Goal: Book appointment/travel/reservation

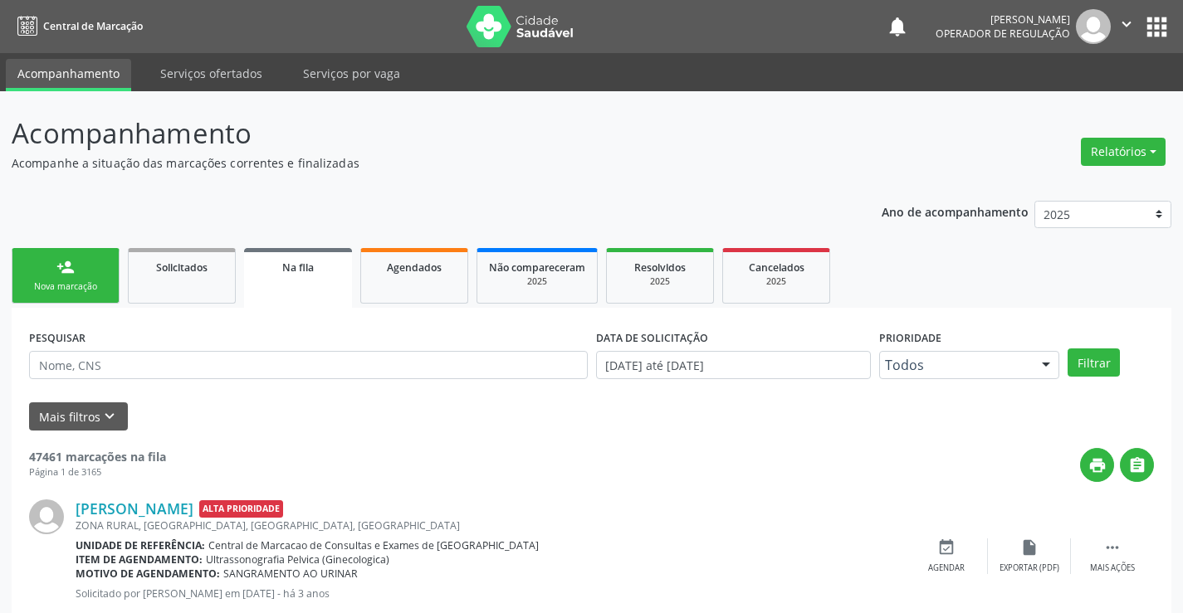
click at [56, 293] on div "Sucesso × O paciente foi agendado. Imprimir comprovante Cancel" at bounding box center [591, 306] width 1183 height 613
click at [73, 295] on div "Sucesso × O paciente foi agendado. Imprimir comprovante Cancel" at bounding box center [591, 306] width 1183 height 613
click at [54, 364] on div "Sucesso × O paciente foi agendado. Imprimir comprovante Cancel" at bounding box center [591, 306] width 1183 height 613
click at [91, 369] on div "Sucesso × O paciente foi agendado. Imprimir comprovante Cancel" at bounding box center [591, 306] width 1183 height 613
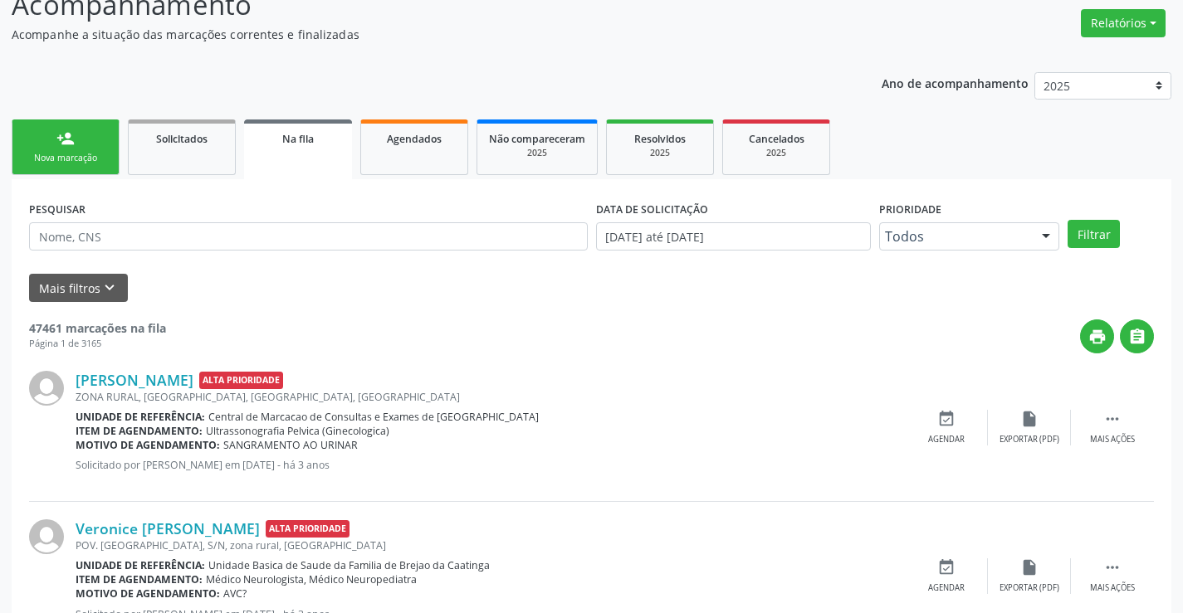
scroll to position [188, 0]
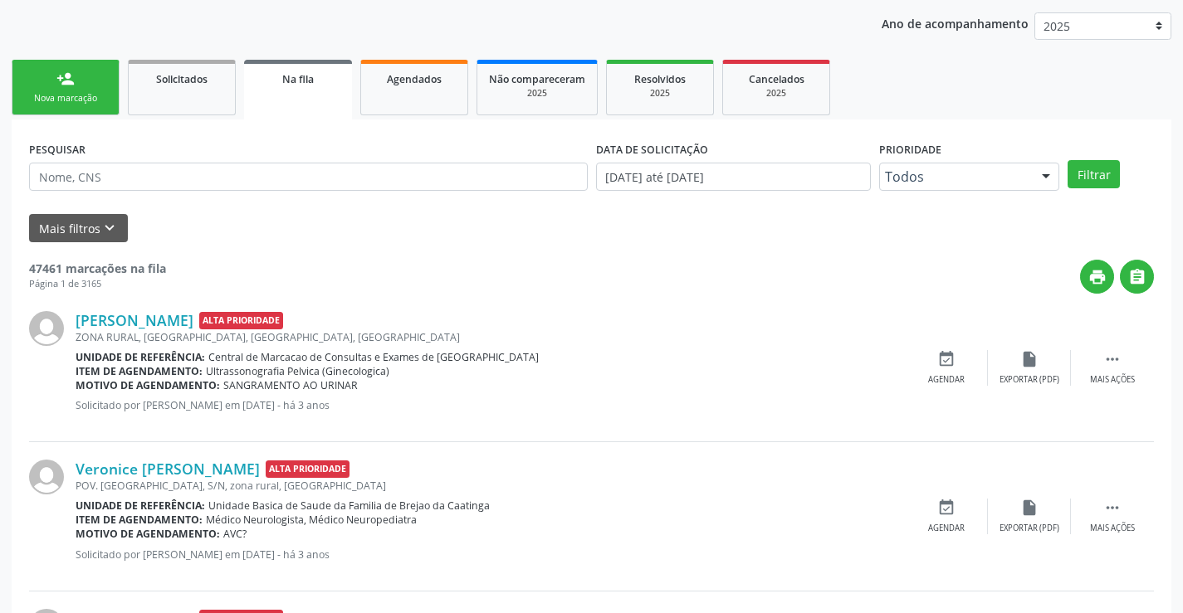
click at [41, 91] on div "Sucesso × O paciente foi agendado. Imprimir comprovante Cancel" at bounding box center [591, 306] width 1183 height 613
click at [418, 86] on div "Sucesso × O paciente foi agendado. Imprimir comprovante Cancel" at bounding box center [591, 306] width 1183 height 613
click at [96, 88] on div "Sucesso × O paciente foi agendado. Imprimir comprovante Cancel" at bounding box center [591, 306] width 1183 height 613
click at [77, 103] on div "Sucesso × O paciente foi agendado. Imprimir comprovante Cancel" at bounding box center [591, 306] width 1183 height 613
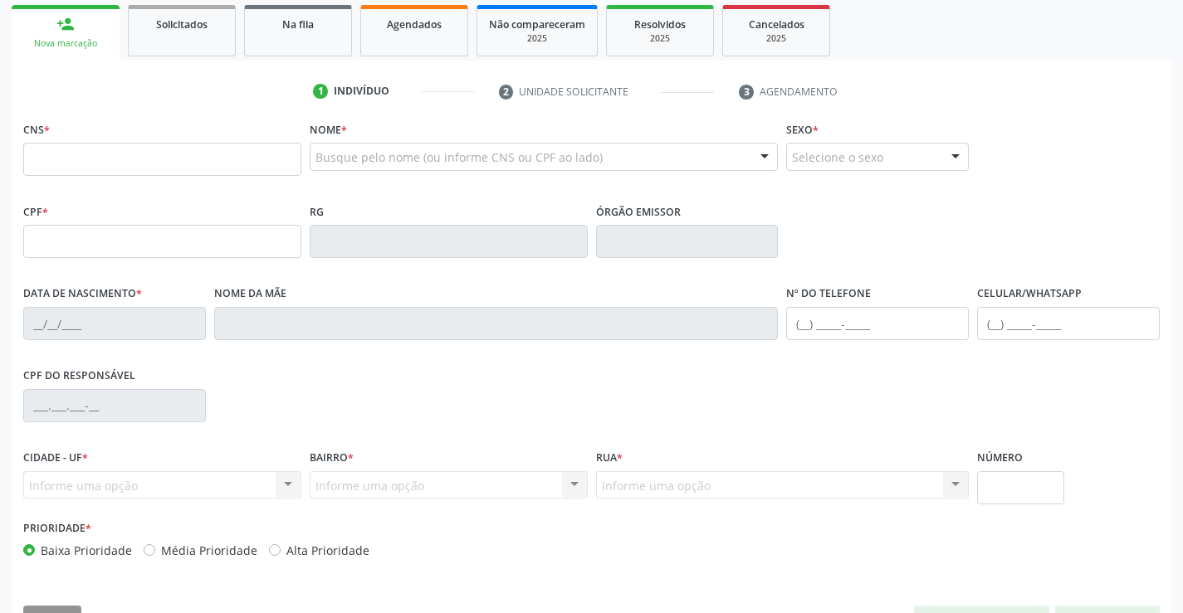
scroll to position [243, 0]
type input "702 4075 6219 6726"
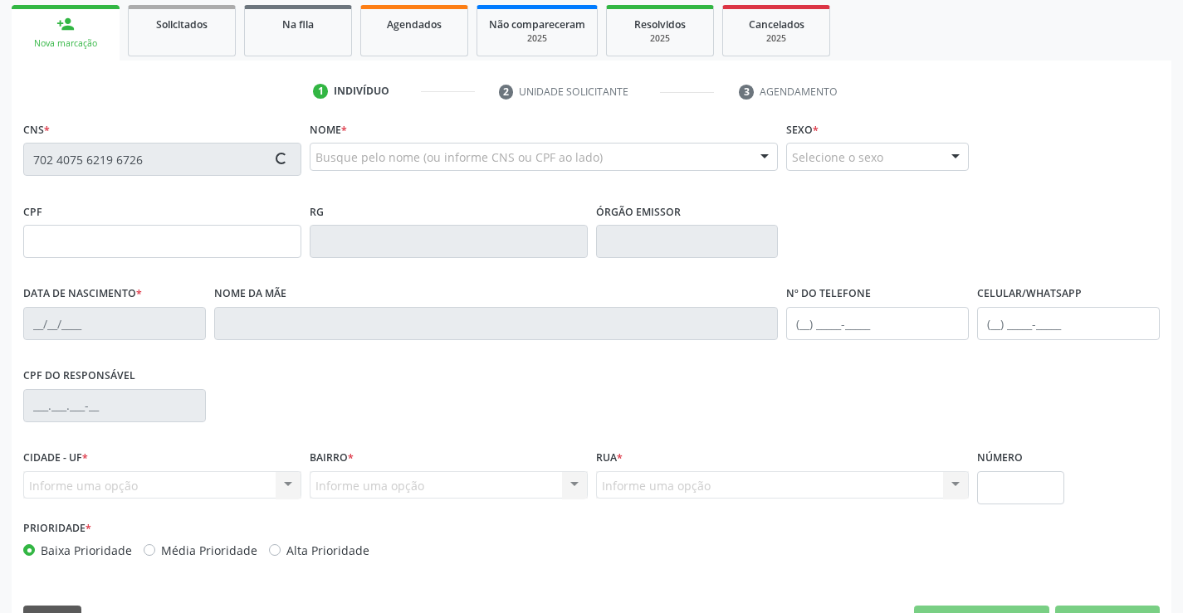
type input "0766850471"
type input "[DATE]"
type input "S/N"
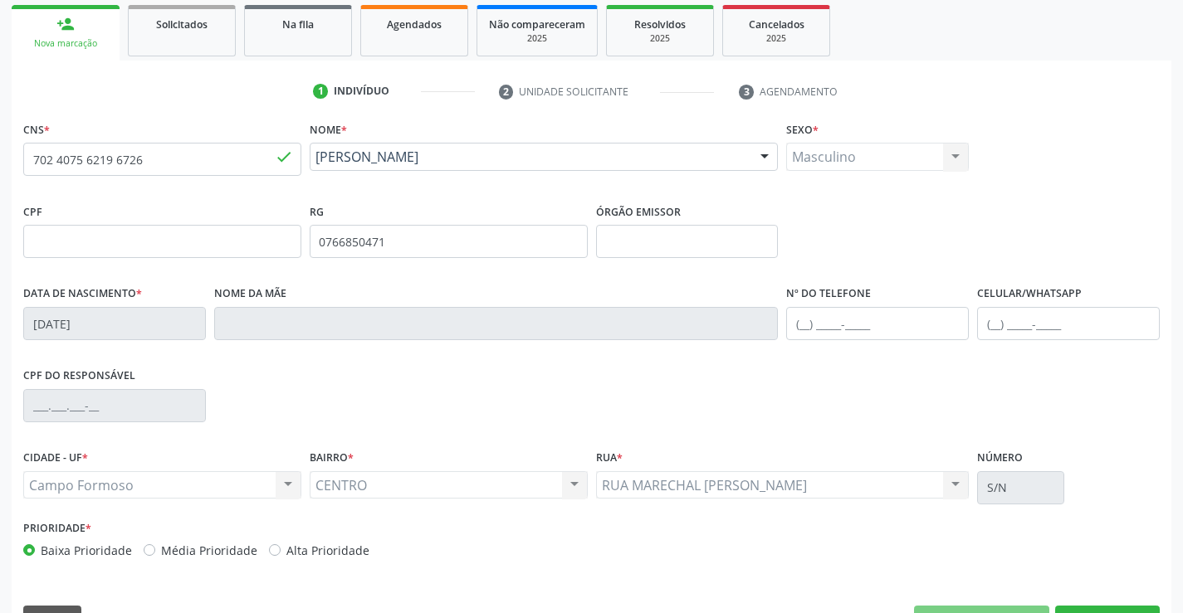
scroll to position [286, 0]
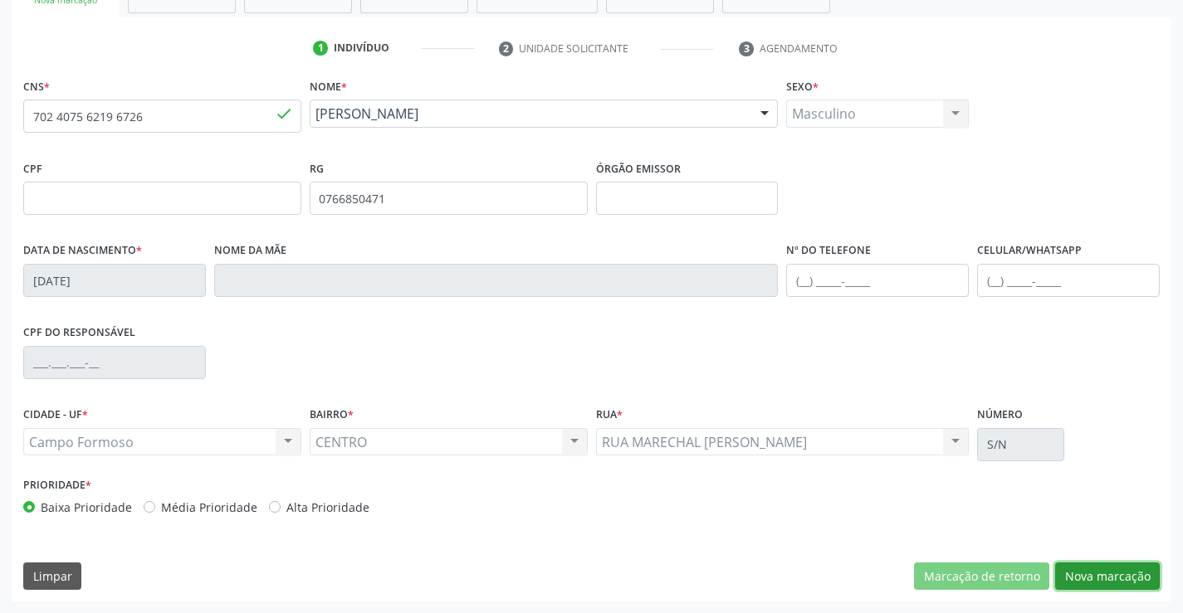
click at [1117, 571] on button "Nova marcação" at bounding box center [1107, 577] width 105 height 28
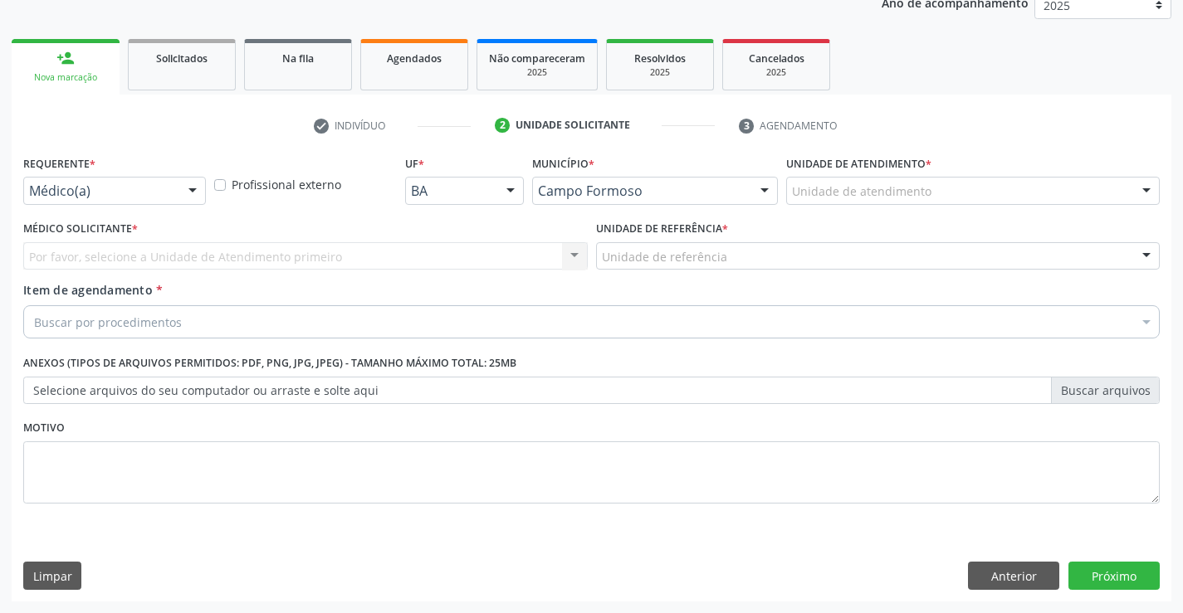
click at [194, 187] on div at bounding box center [192, 192] width 25 height 28
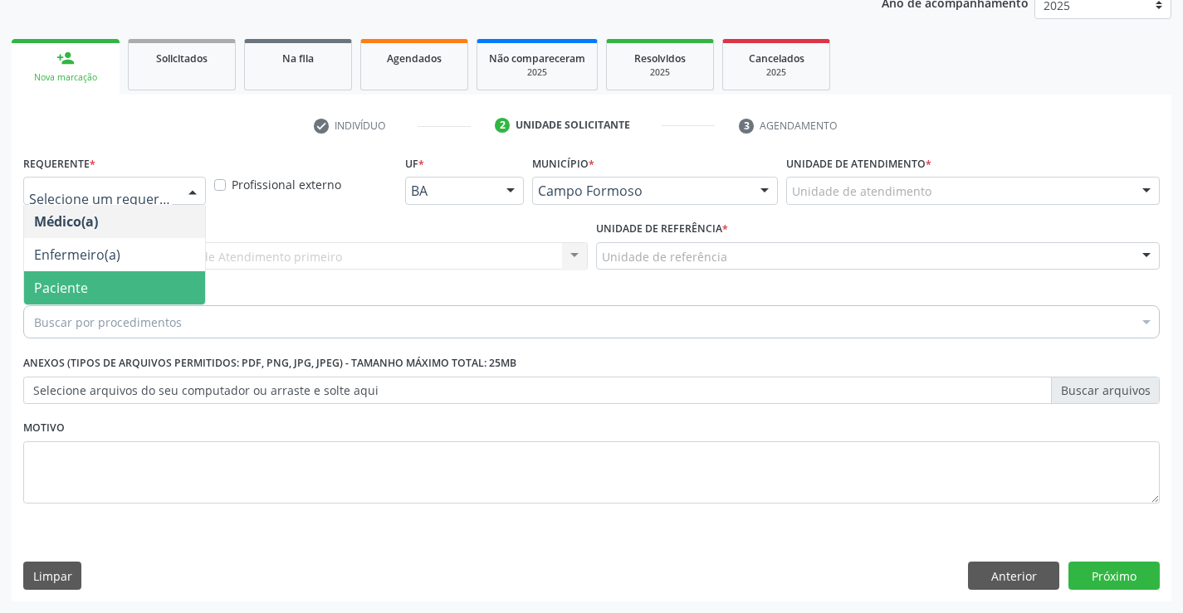
click at [90, 284] on span "Paciente" at bounding box center [114, 287] width 181 height 33
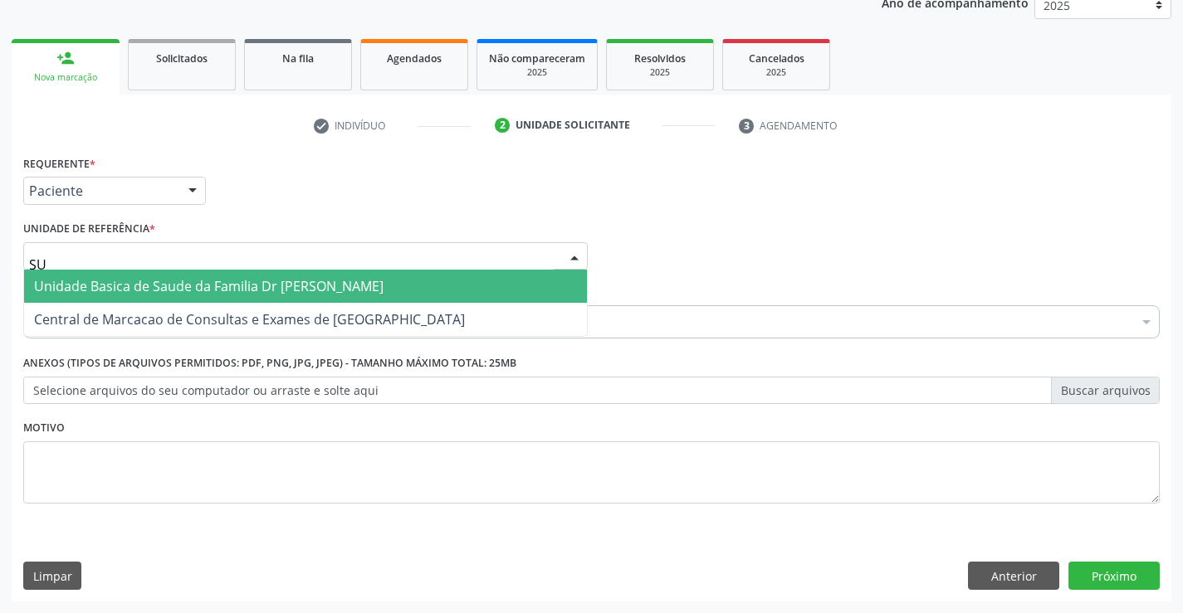
type input "SUD"
click at [155, 286] on span "Unidade Basica de Saude da Familia Dr [PERSON_NAME]" at bounding box center [208, 286] width 349 height 18
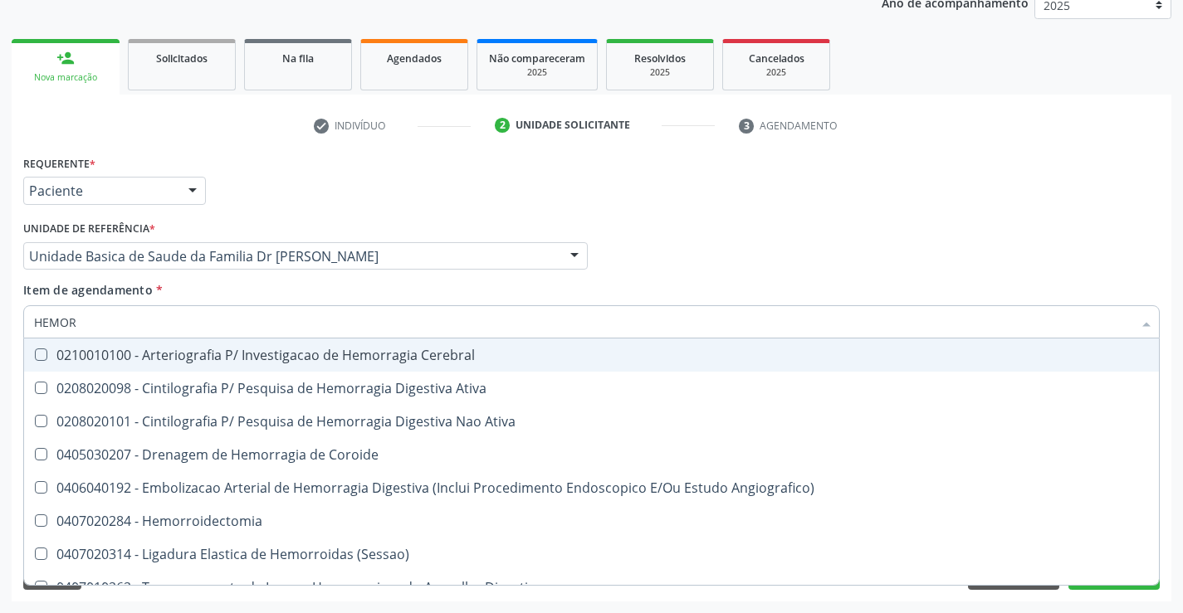
type input "HEMORR"
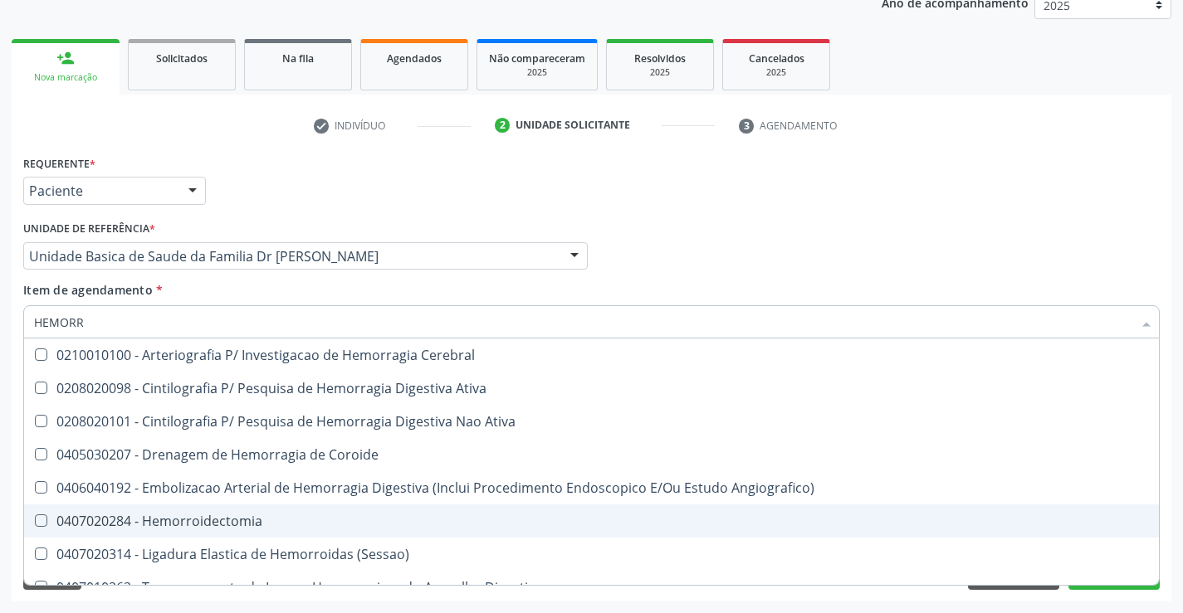
click at [193, 517] on div "0407020284 - Hemorroidectomia" at bounding box center [591, 521] width 1114 height 13
checkbox Hemorroidectomia "true"
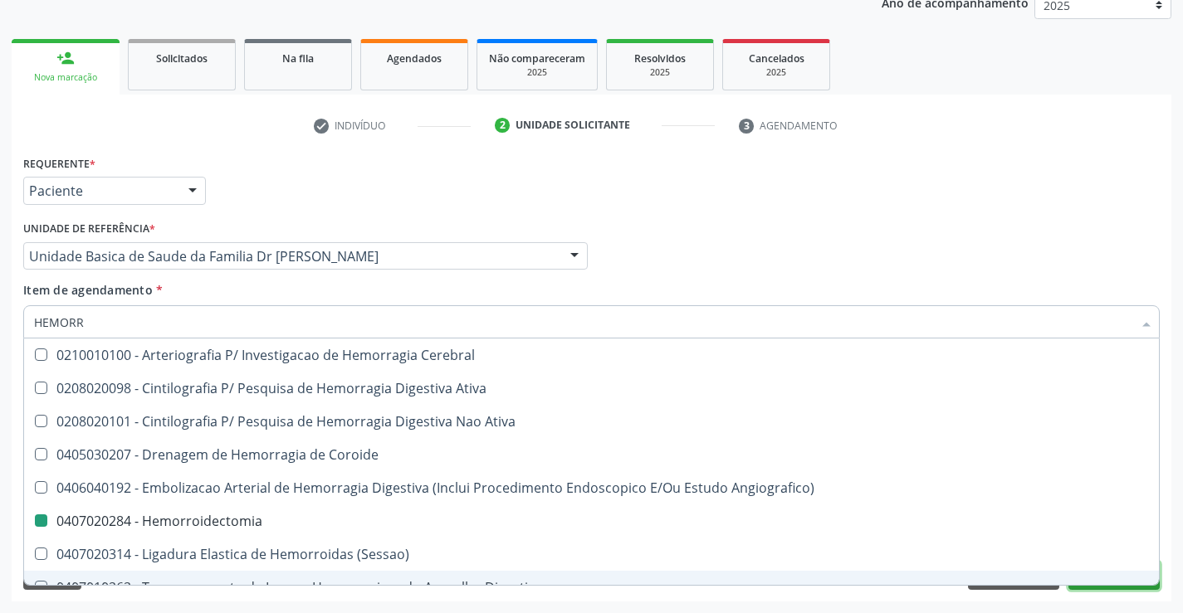
click at [1114, 587] on button "Próximo" at bounding box center [1113, 576] width 91 height 28
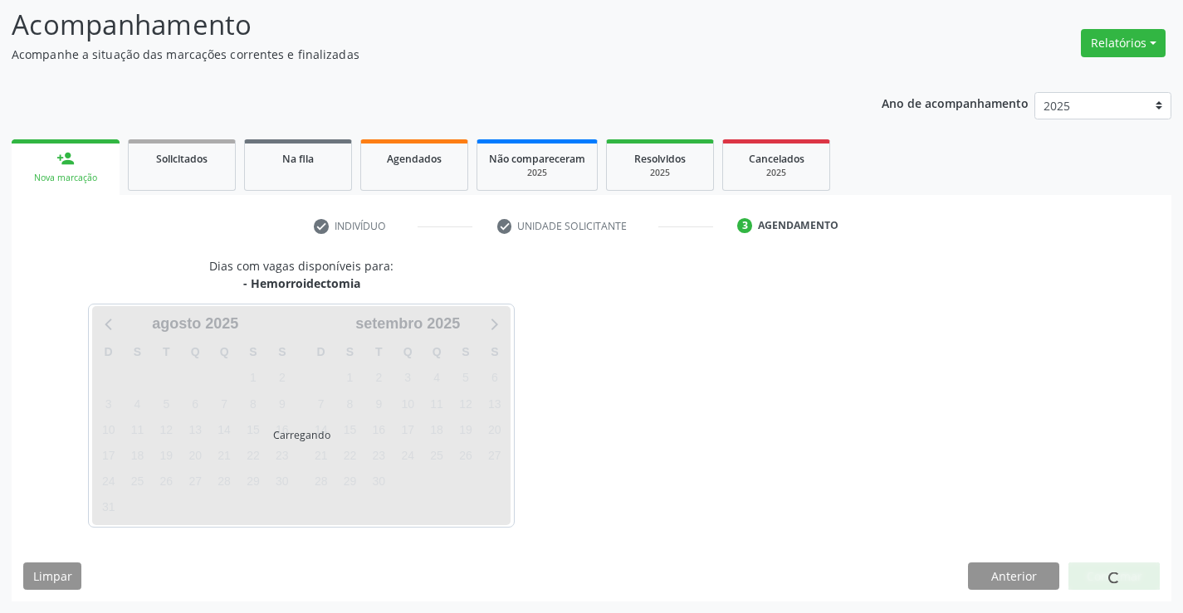
scroll to position [109, 0]
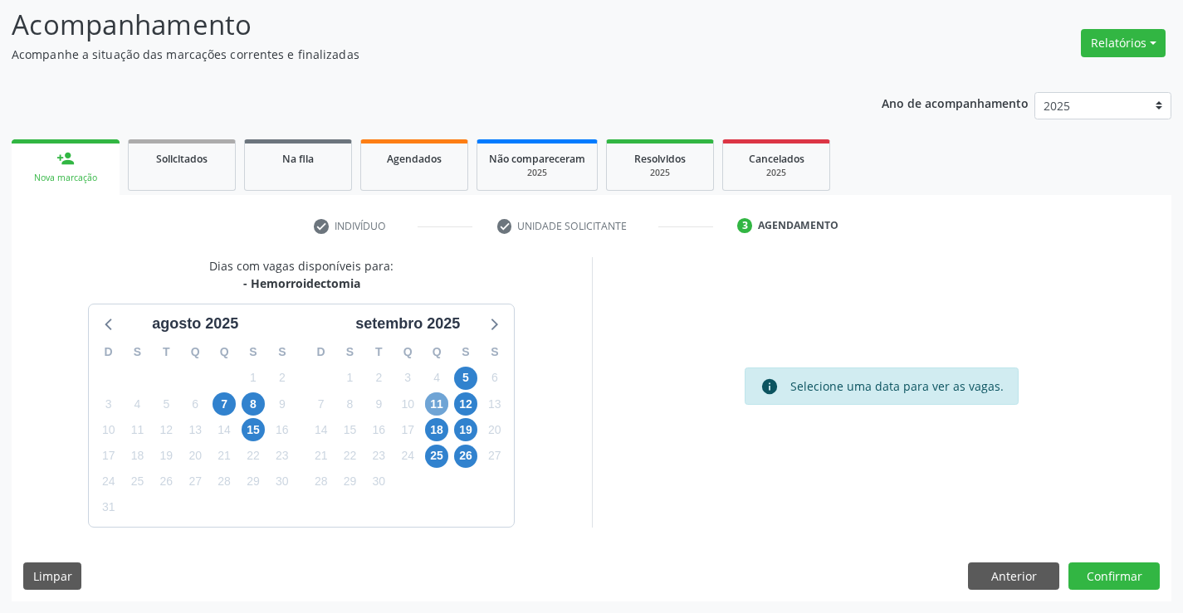
click at [437, 402] on span "11" at bounding box center [436, 404] width 23 height 23
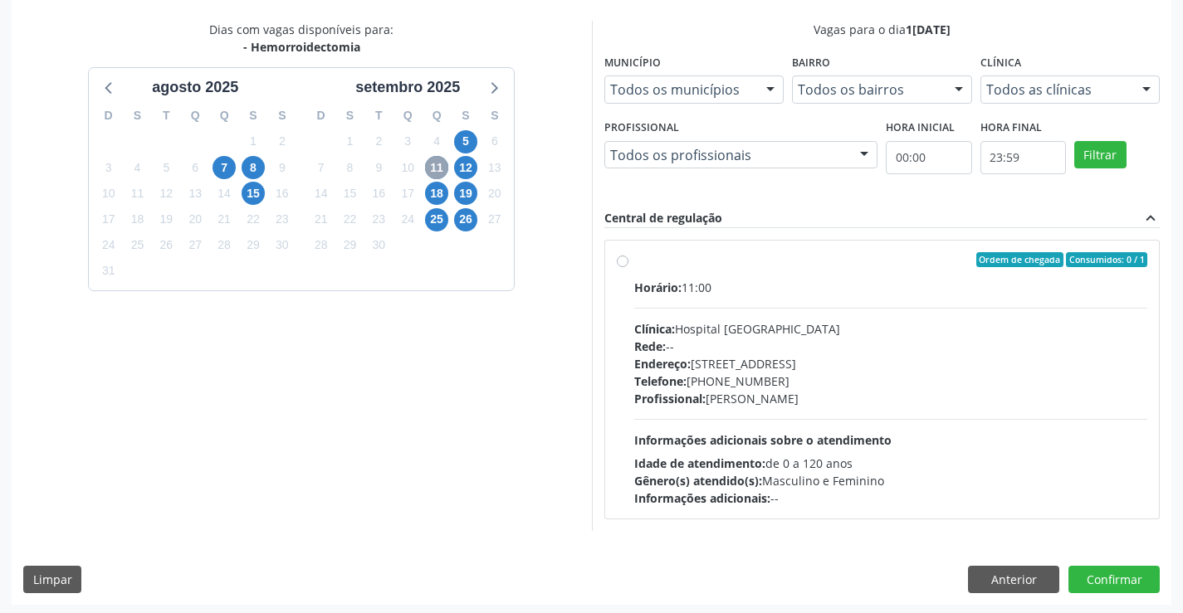
scroll to position [349, 0]
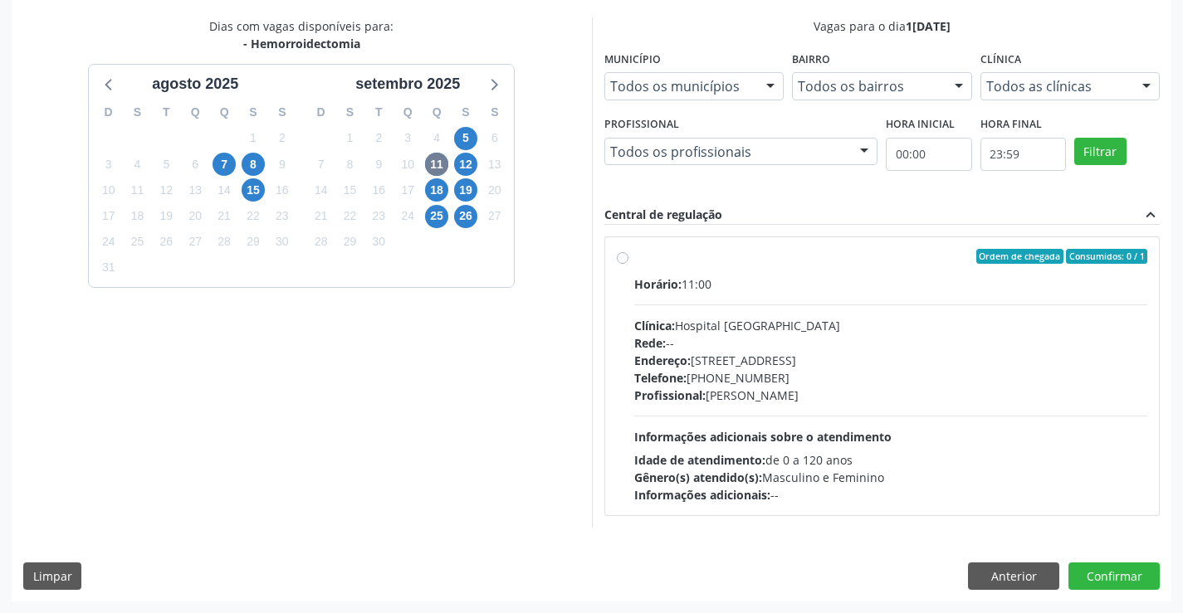
click at [634, 258] on label "Ordem de chegada Consumidos: 0 / 1 Horário: 11:00 Clínica: Hospital [GEOGRAPHIC…" at bounding box center [891, 376] width 514 height 255
click at [622, 258] on input "Ordem de chegada Consumidos: 0 / 1 Horário: 11:00 Clínica: Hospital [GEOGRAPHIC…" at bounding box center [623, 256] width 12 height 15
radio input "true"
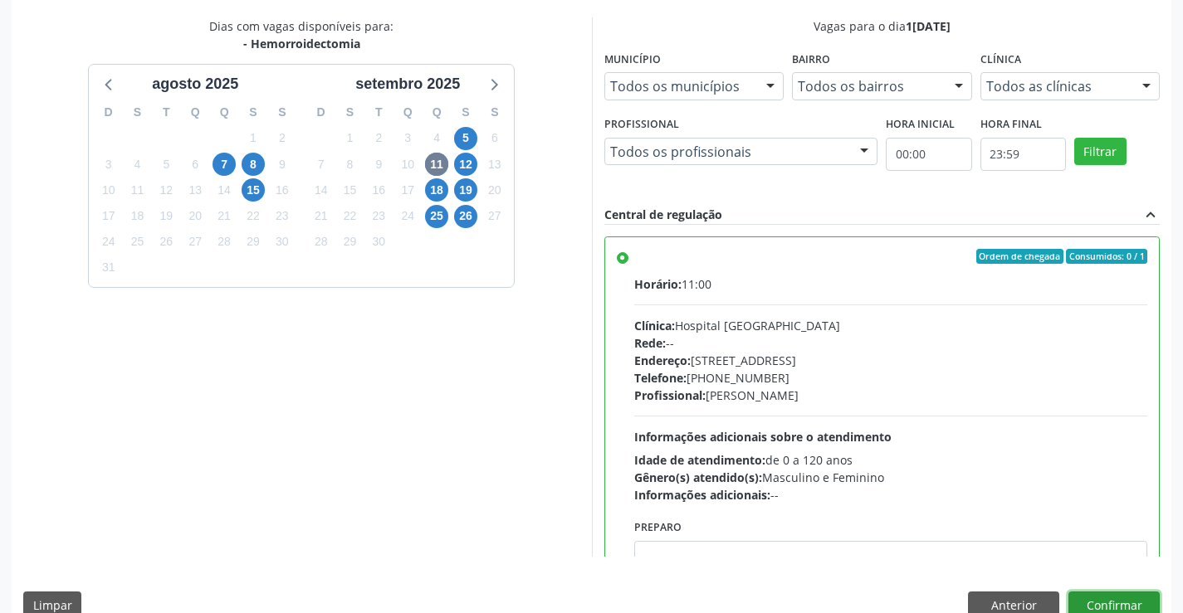
click at [1123, 600] on button "Confirmar" at bounding box center [1113, 606] width 91 height 28
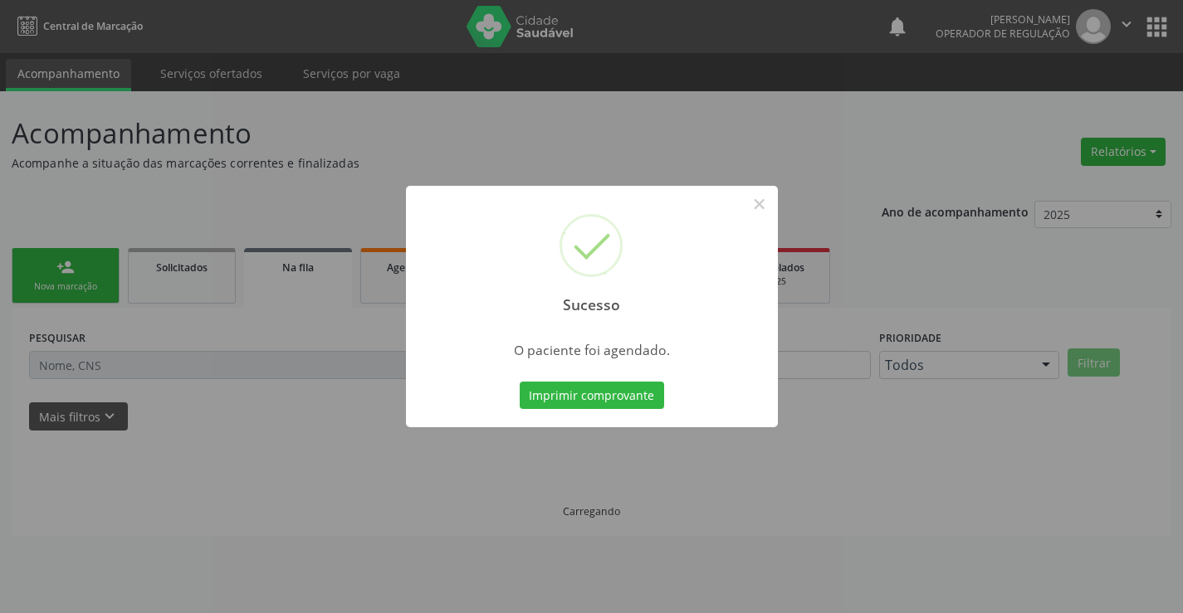
scroll to position [0, 0]
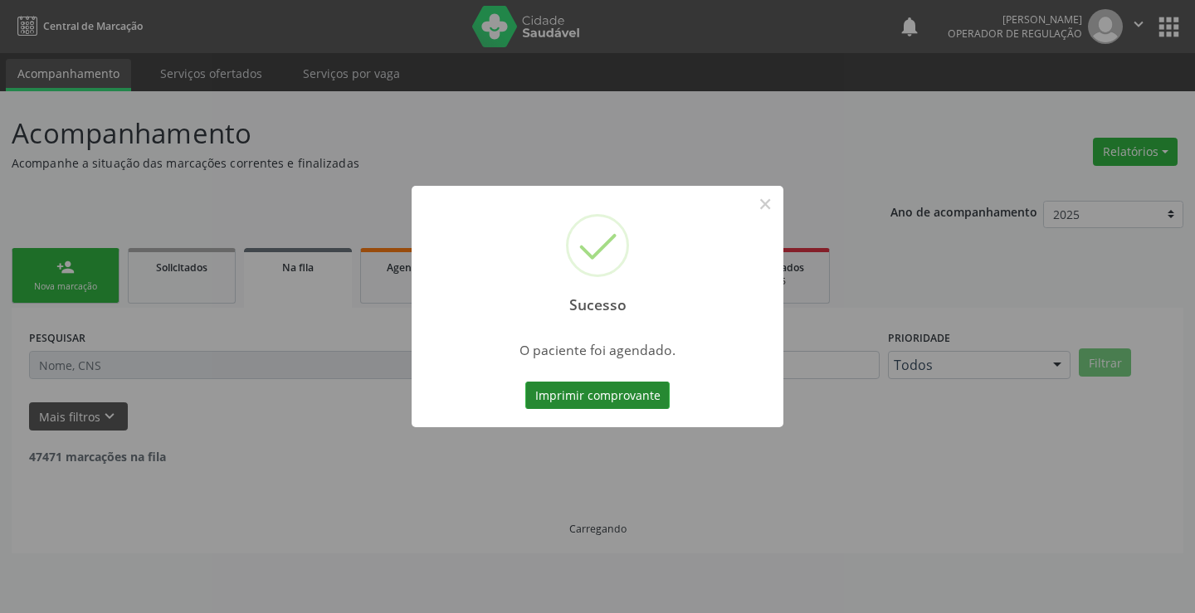
click at [620, 399] on button "Imprimir comprovante" at bounding box center [597, 396] width 144 height 28
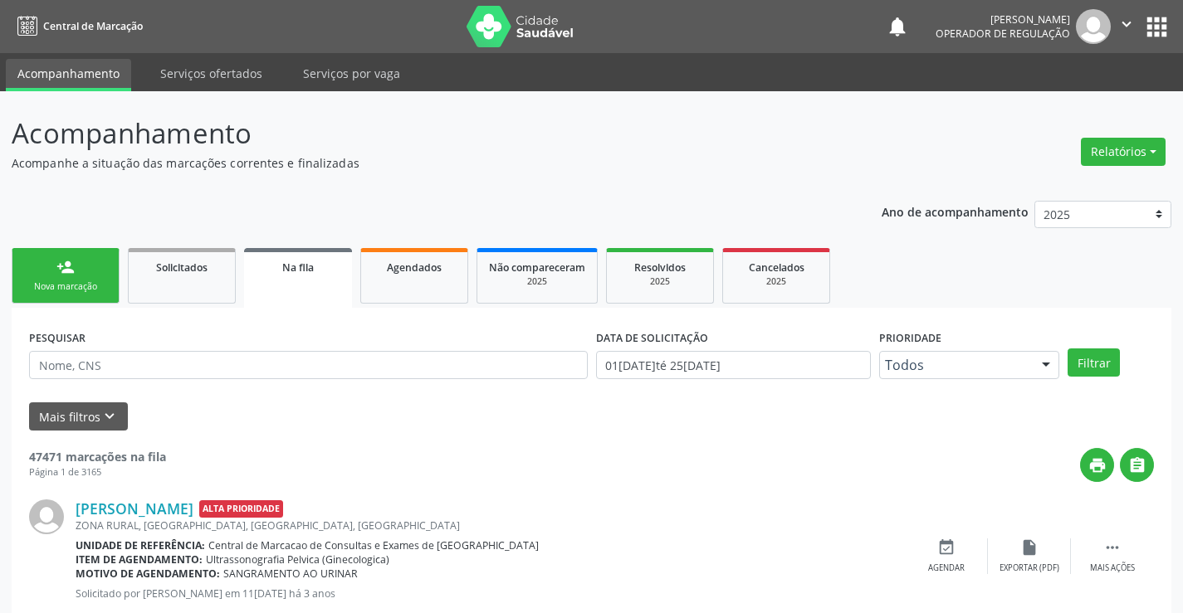
click at [72, 285] on div "Nova marcação" at bounding box center [65, 286] width 83 height 12
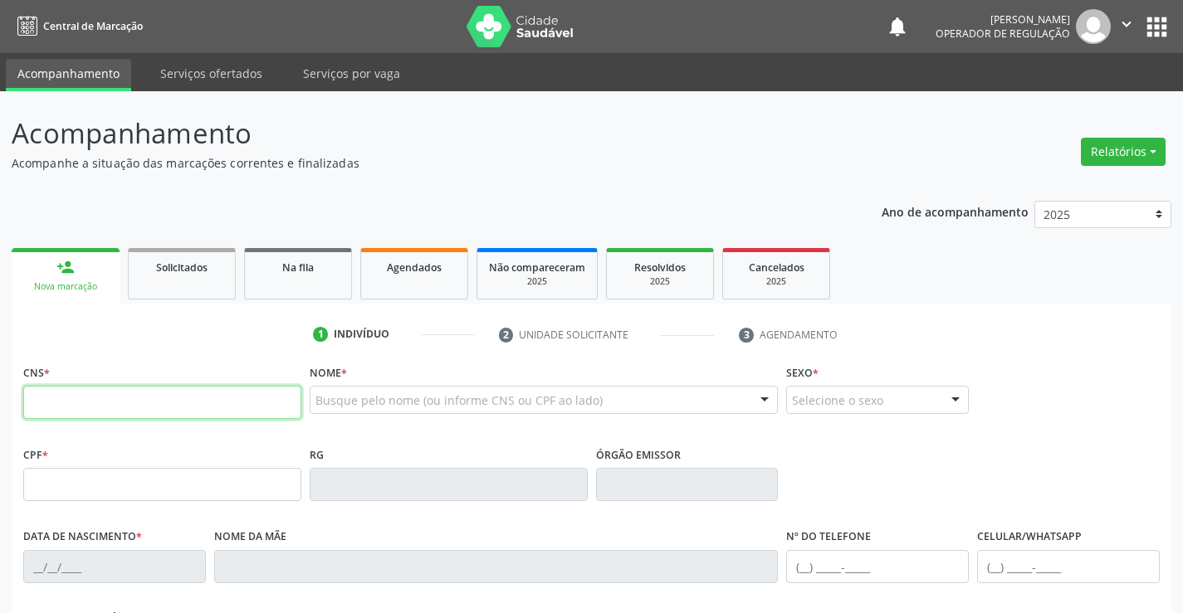
click at [55, 397] on input "text" at bounding box center [162, 402] width 278 height 33
type input "707 8076 5972 8711"
type input "098.362.585-90"
type input "19[DATE]"
type input "[PERSON_NAME]"
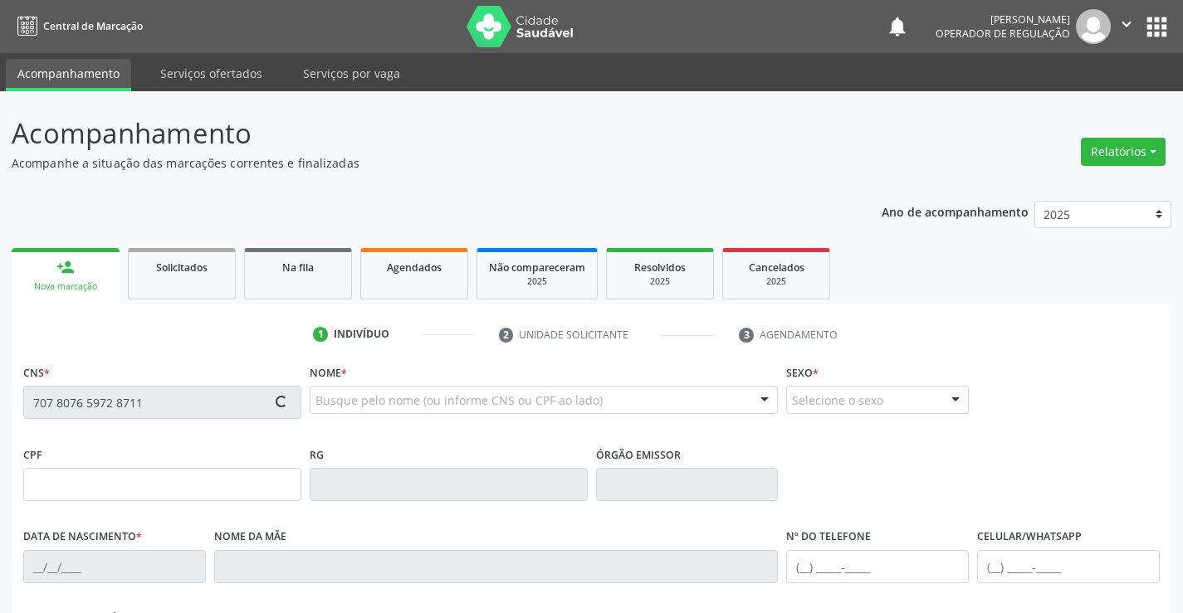
type input "[PHONE_NUMBER]"
type input "81"
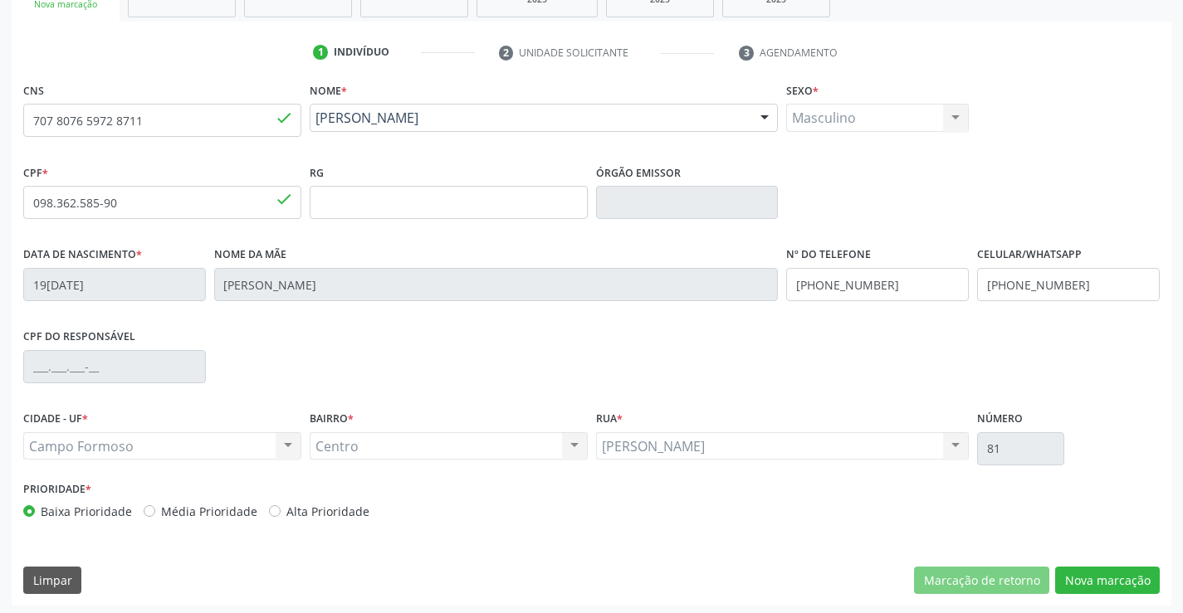
scroll to position [286, 0]
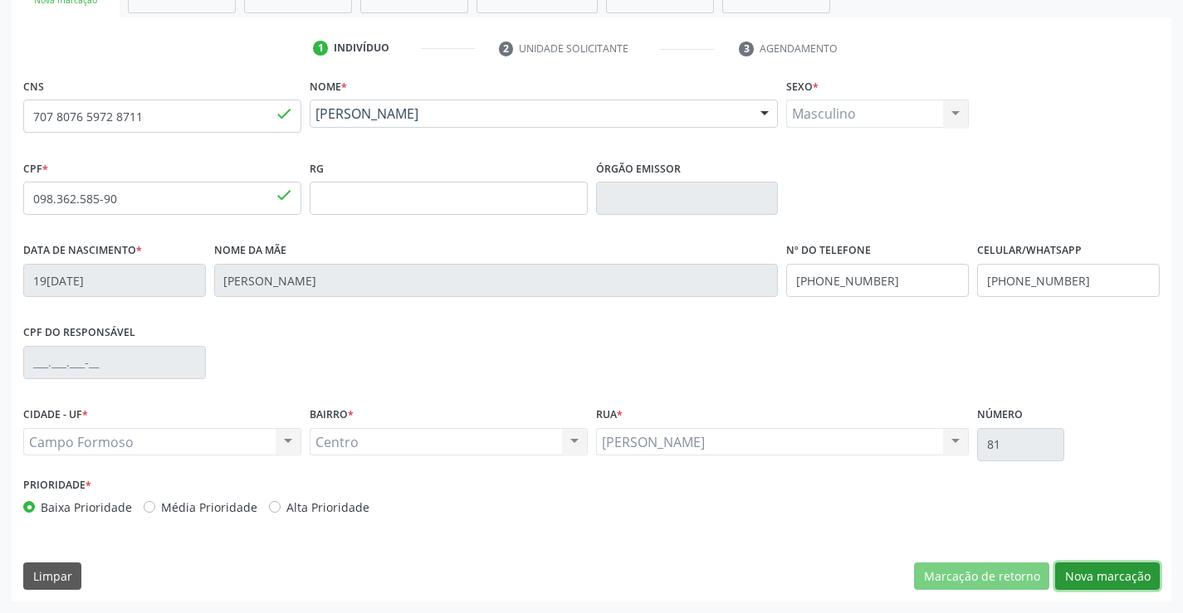
click at [1105, 574] on button "Nova marcação" at bounding box center [1107, 577] width 105 height 28
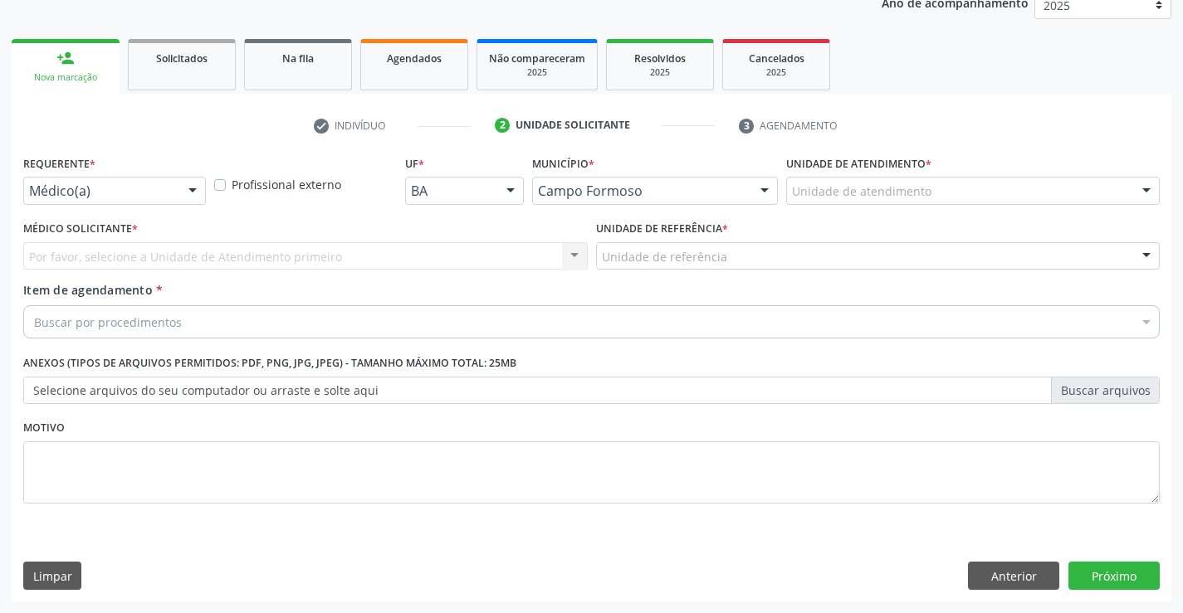
click at [190, 189] on div at bounding box center [192, 192] width 25 height 28
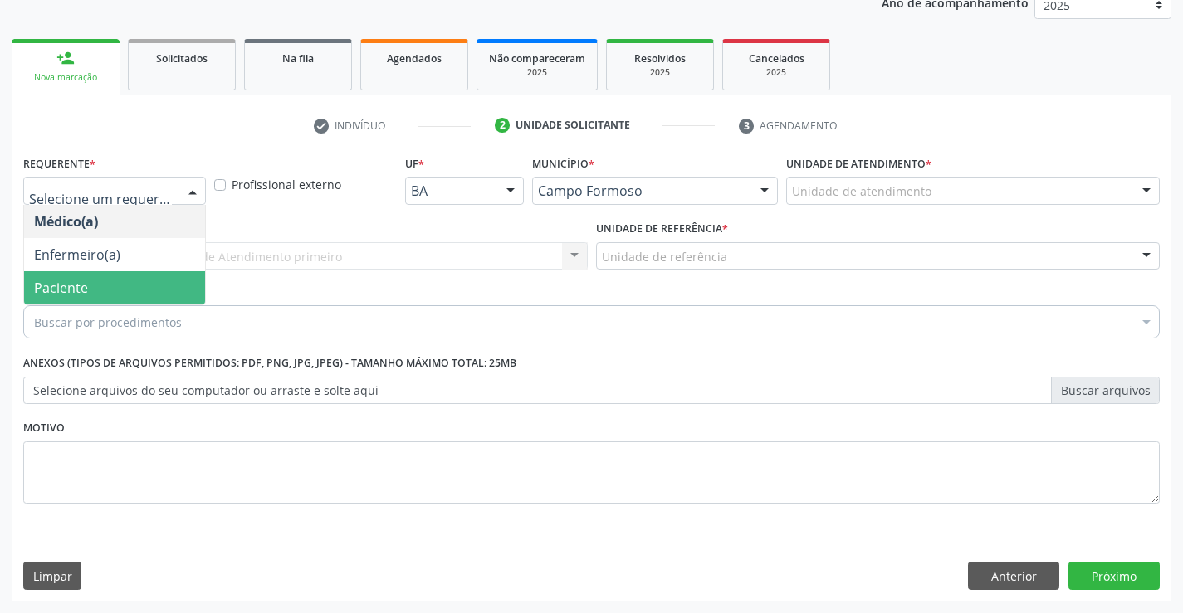
click at [77, 285] on span "Paciente" at bounding box center [61, 288] width 54 height 18
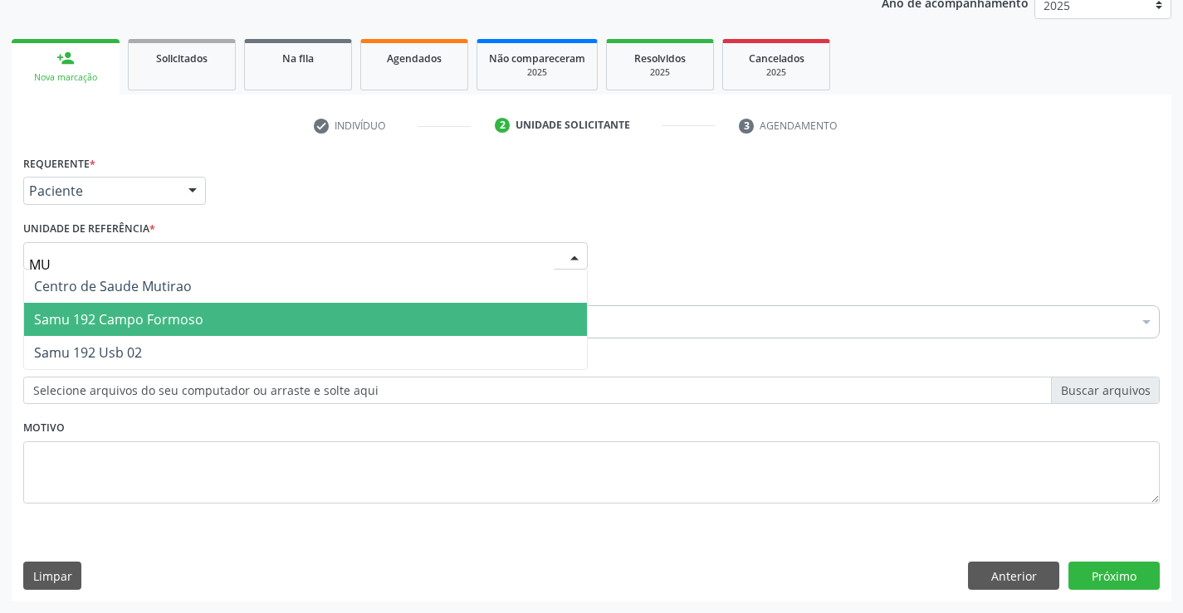
type input "MUT"
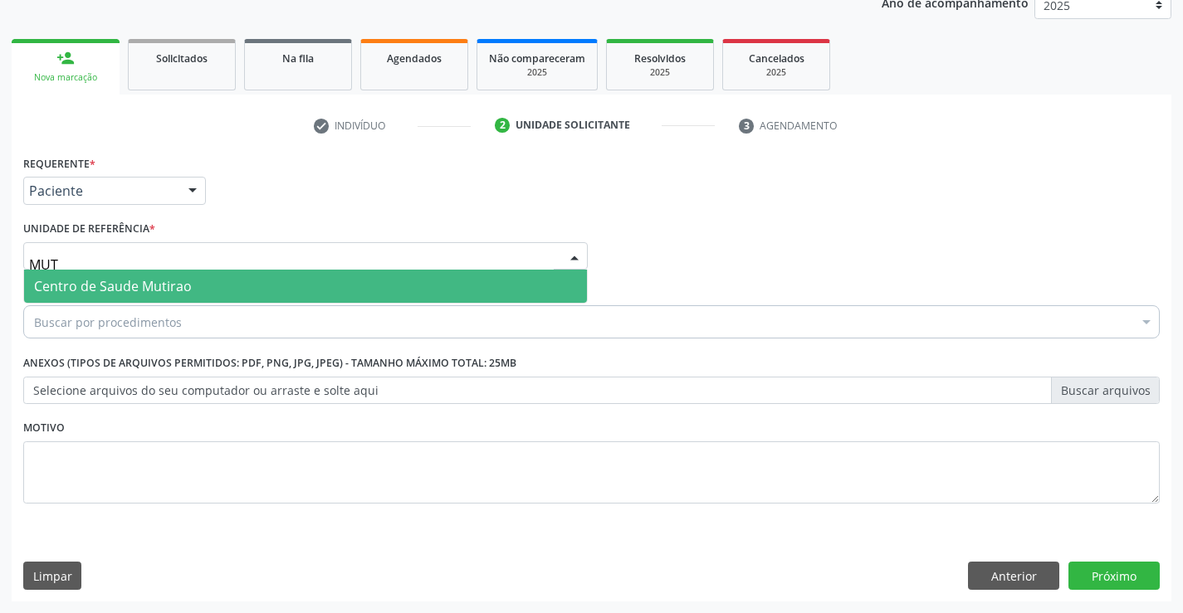
click at [96, 285] on span "Centro de Saude Mutirao" at bounding box center [113, 286] width 158 height 18
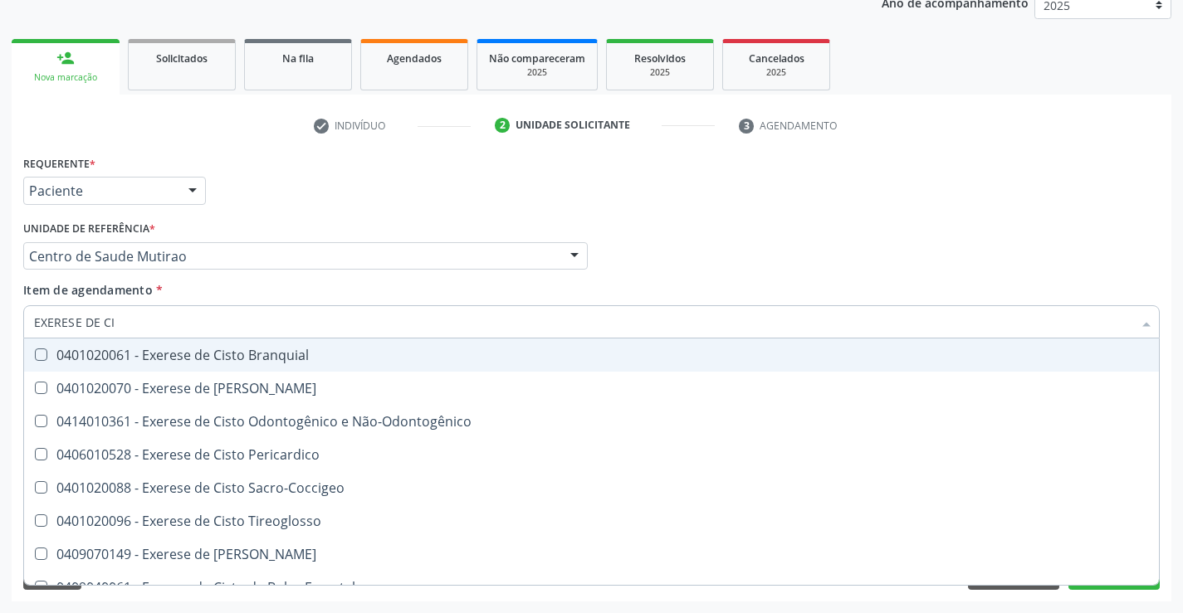
type input "EXERESE DE CIS"
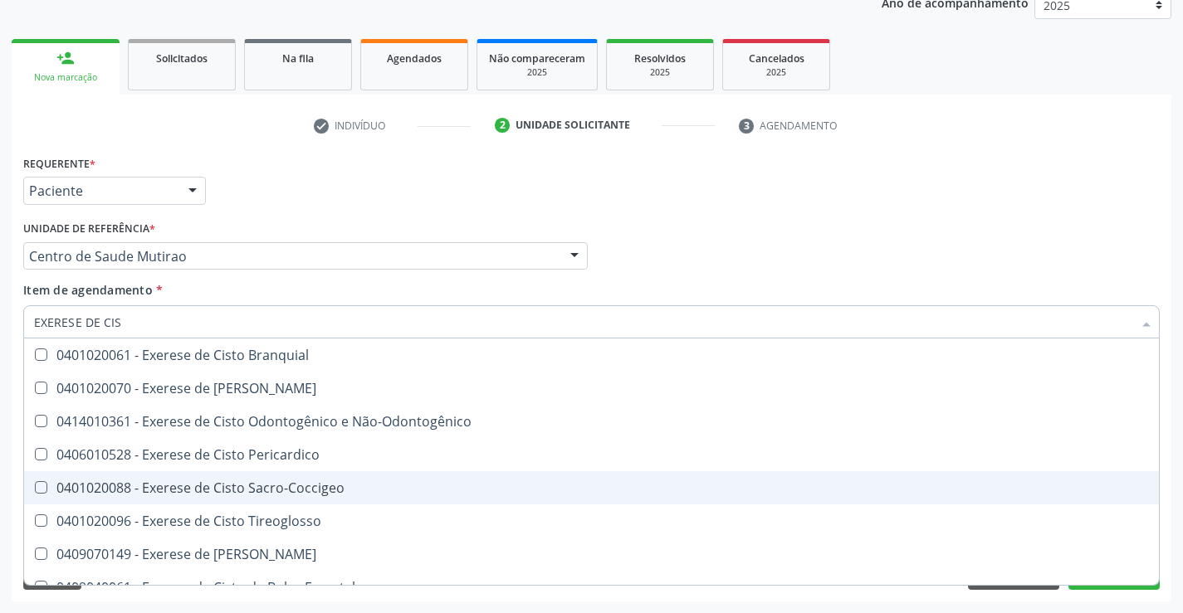
click at [271, 490] on div "0401020088 - Exerese de Cisto Sacro-Coccigeo" at bounding box center [591, 487] width 1114 height 13
checkbox Sacro-Coccigeo "true"
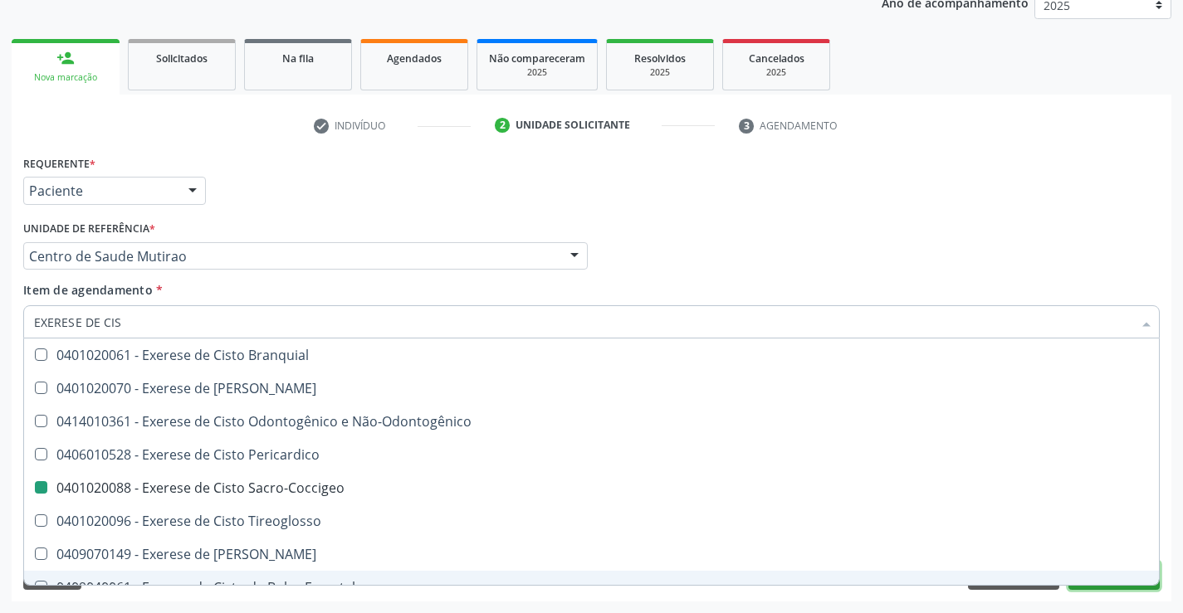
click at [1102, 588] on button "Próximo" at bounding box center [1113, 576] width 91 height 28
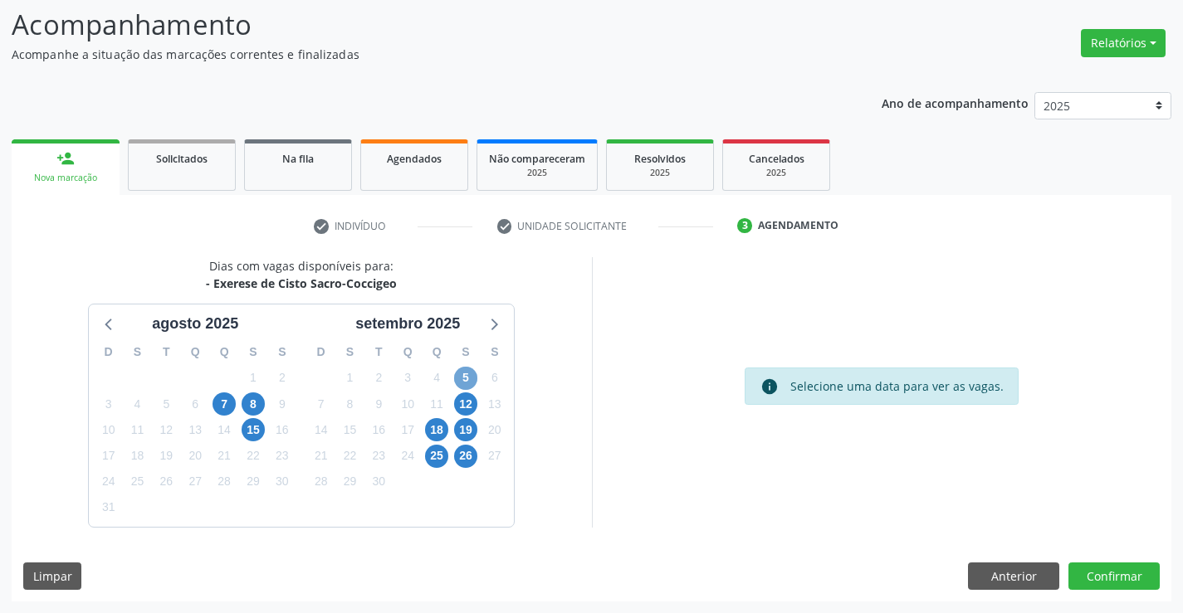
click at [463, 370] on span "5" at bounding box center [465, 378] width 23 height 23
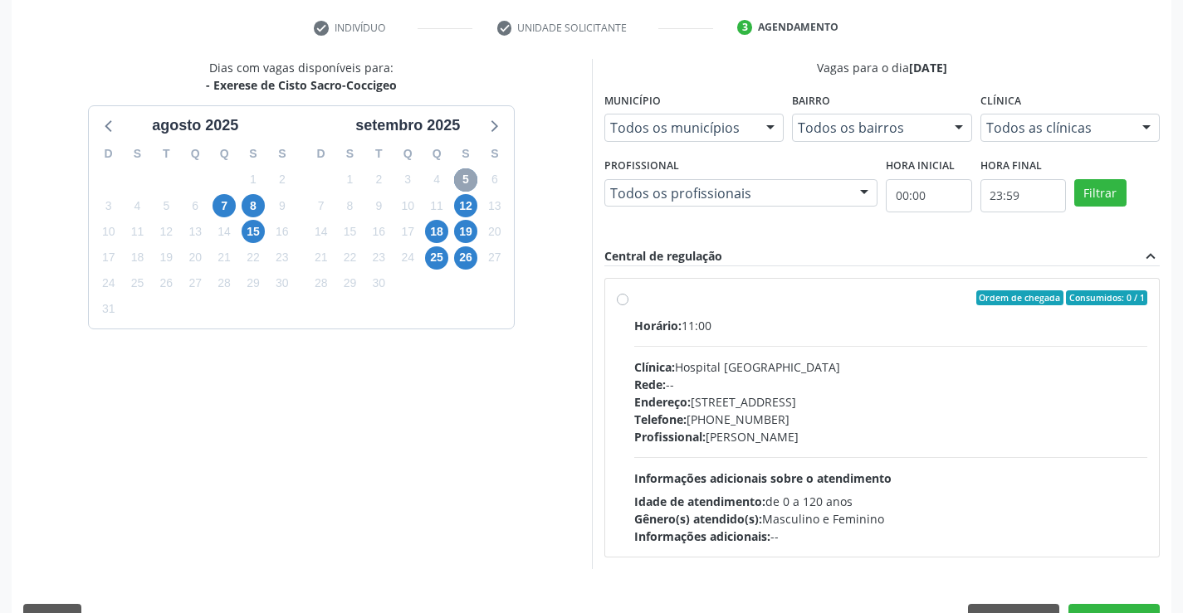
scroll to position [349, 0]
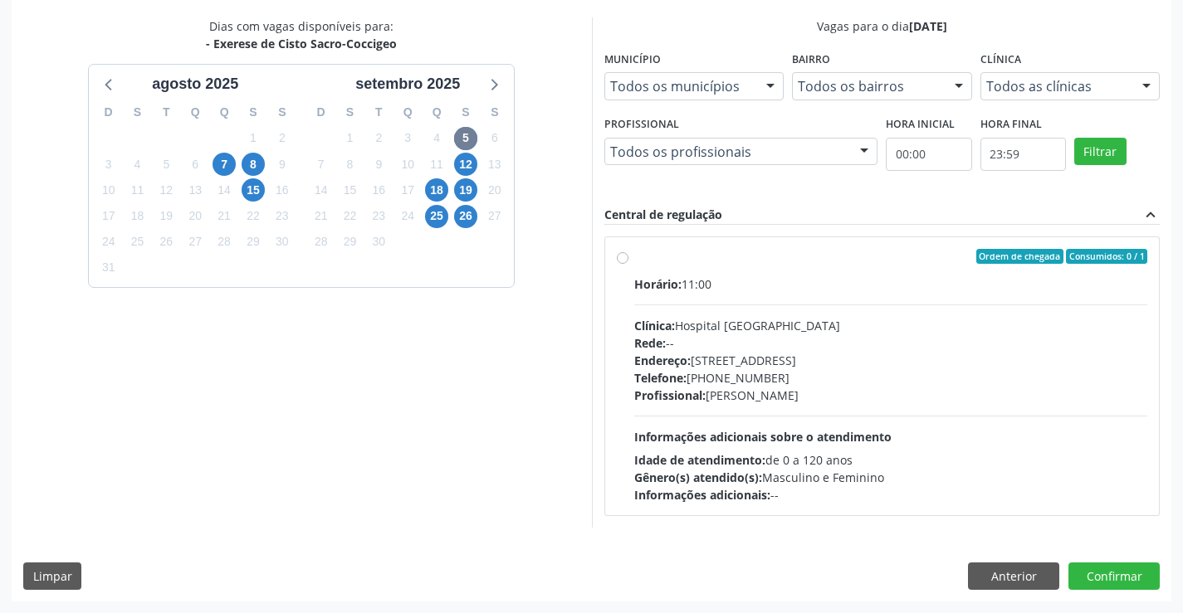
click at [622, 251] on div "Ordem de chegada Consumidos: 0 / 1 Horário: 11:00 Clínica: Hospital [GEOGRAPHIC…" at bounding box center [882, 376] width 531 height 255
radio input "true"
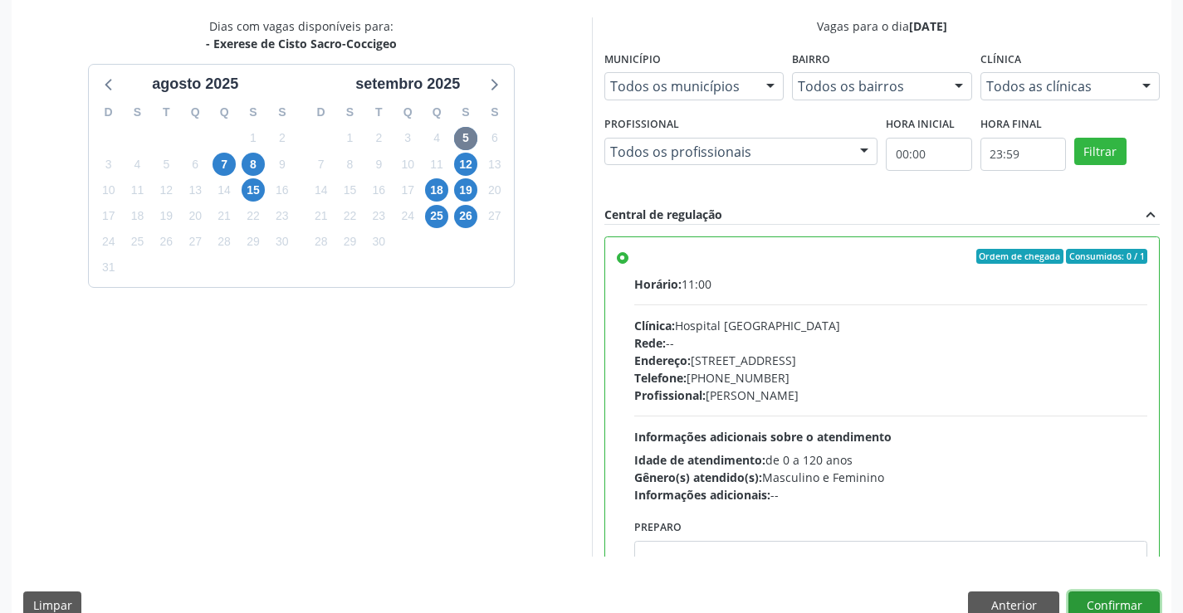
click at [1112, 605] on button "Confirmar" at bounding box center [1113, 606] width 91 height 28
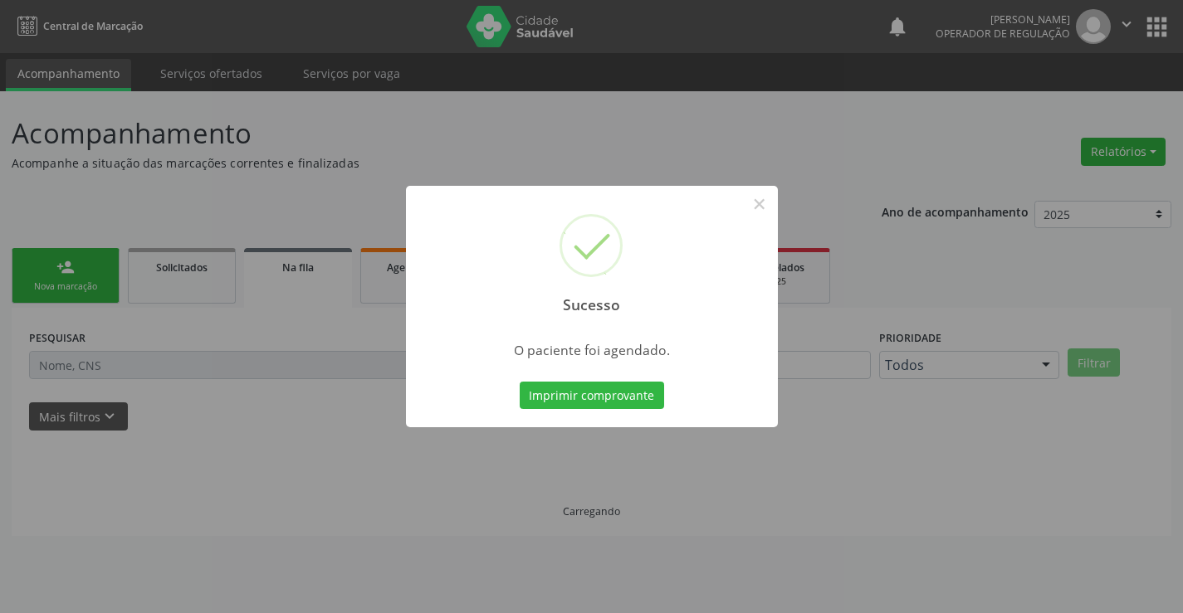
scroll to position [0, 0]
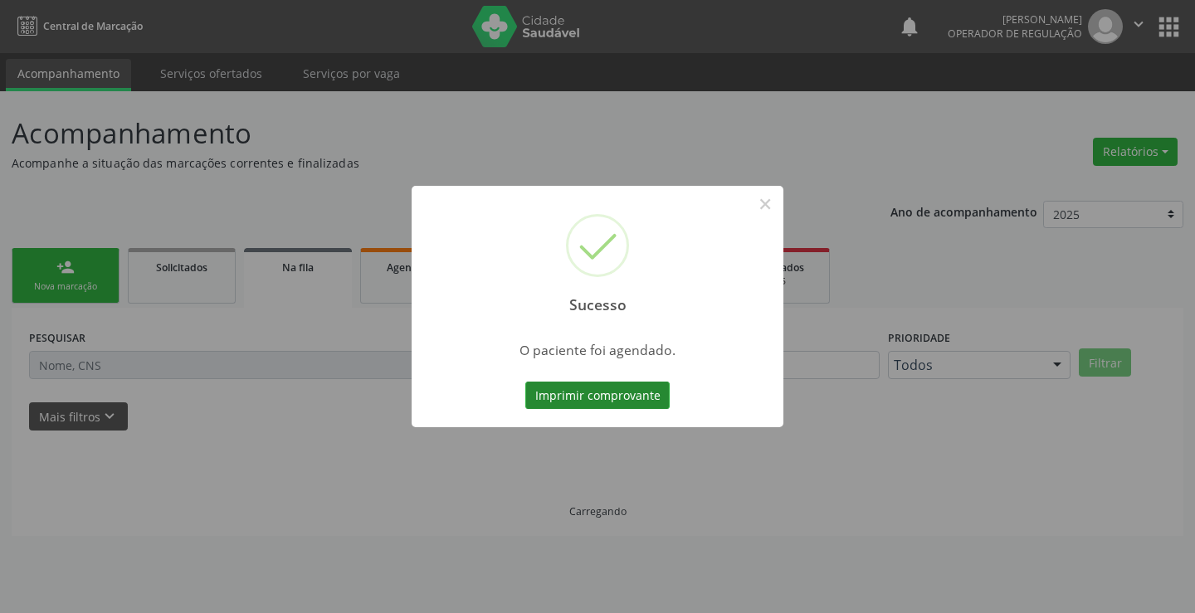
click at [623, 397] on button "Imprimir comprovante" at bounding box center [597, 396] width 144 height 28
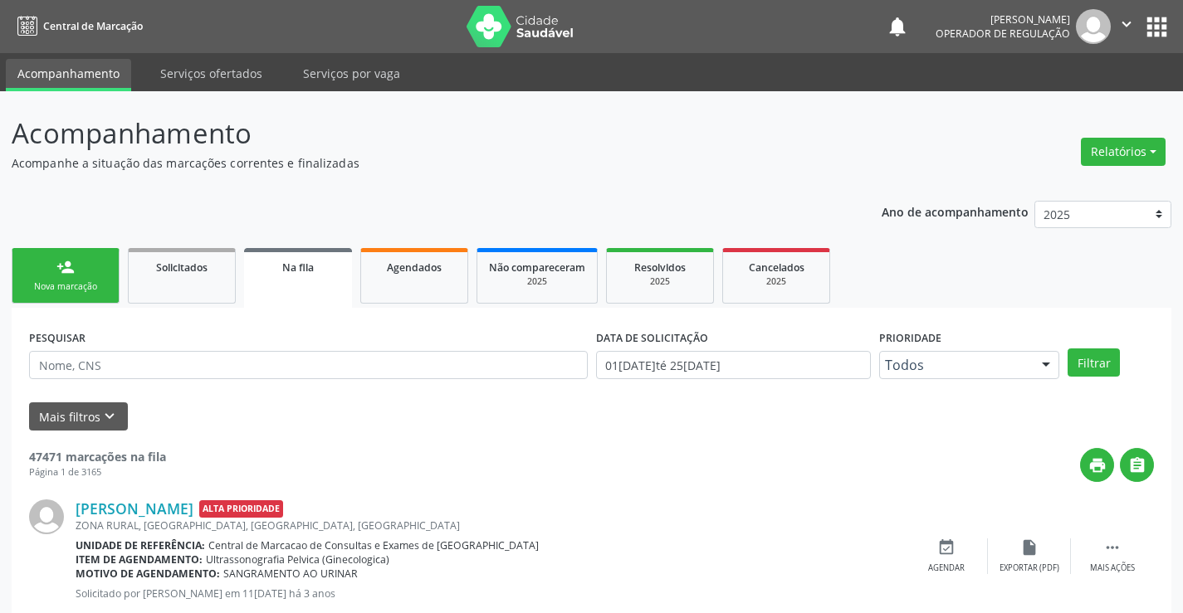
click at [1128, 21] on icon "" at bounding box center [1126, 24] width 18 height 18
click at [1059, 99] on link "Sair" at bounding box center [1084, 101] width 115 height 23
